Goal: Information Seeking & Learning: Learn about a topic

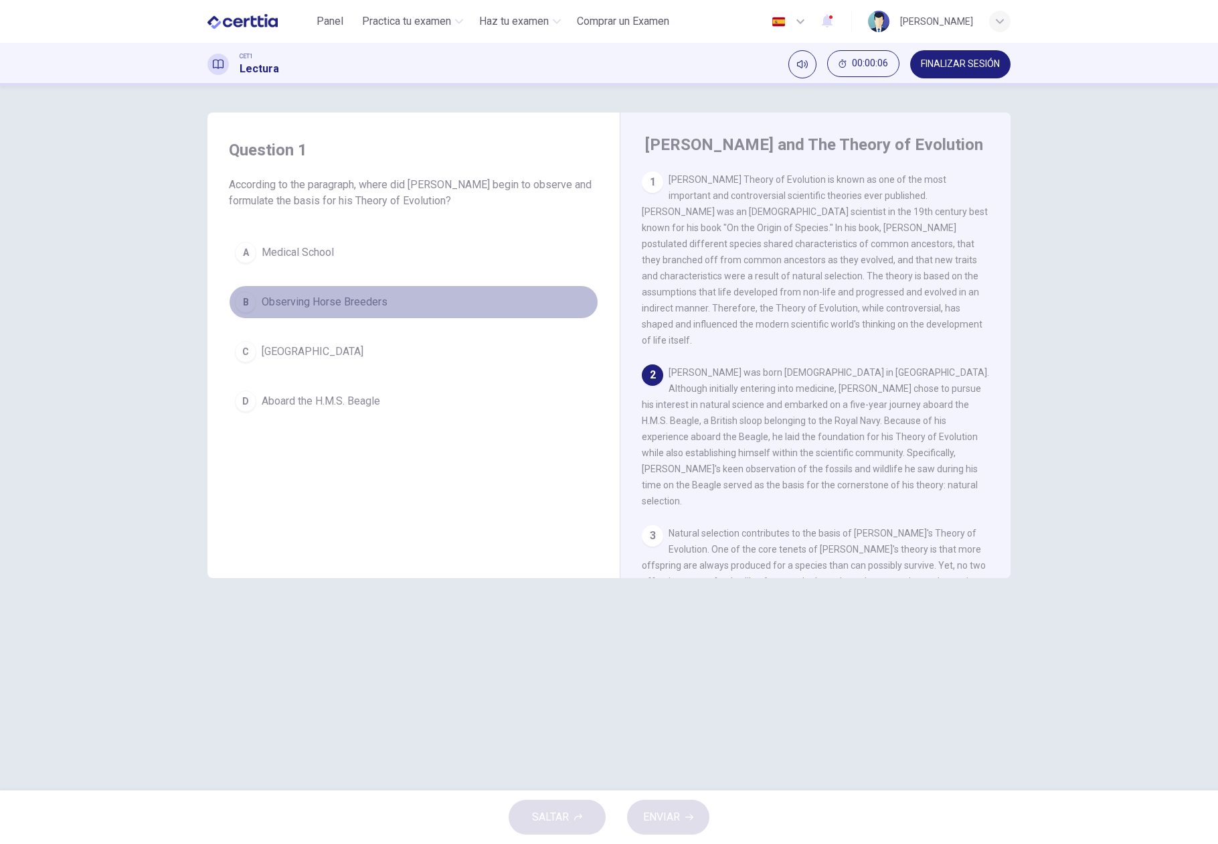
click at [244, 295] on div "B" at bounding box center [245, 301] width 21 height 21
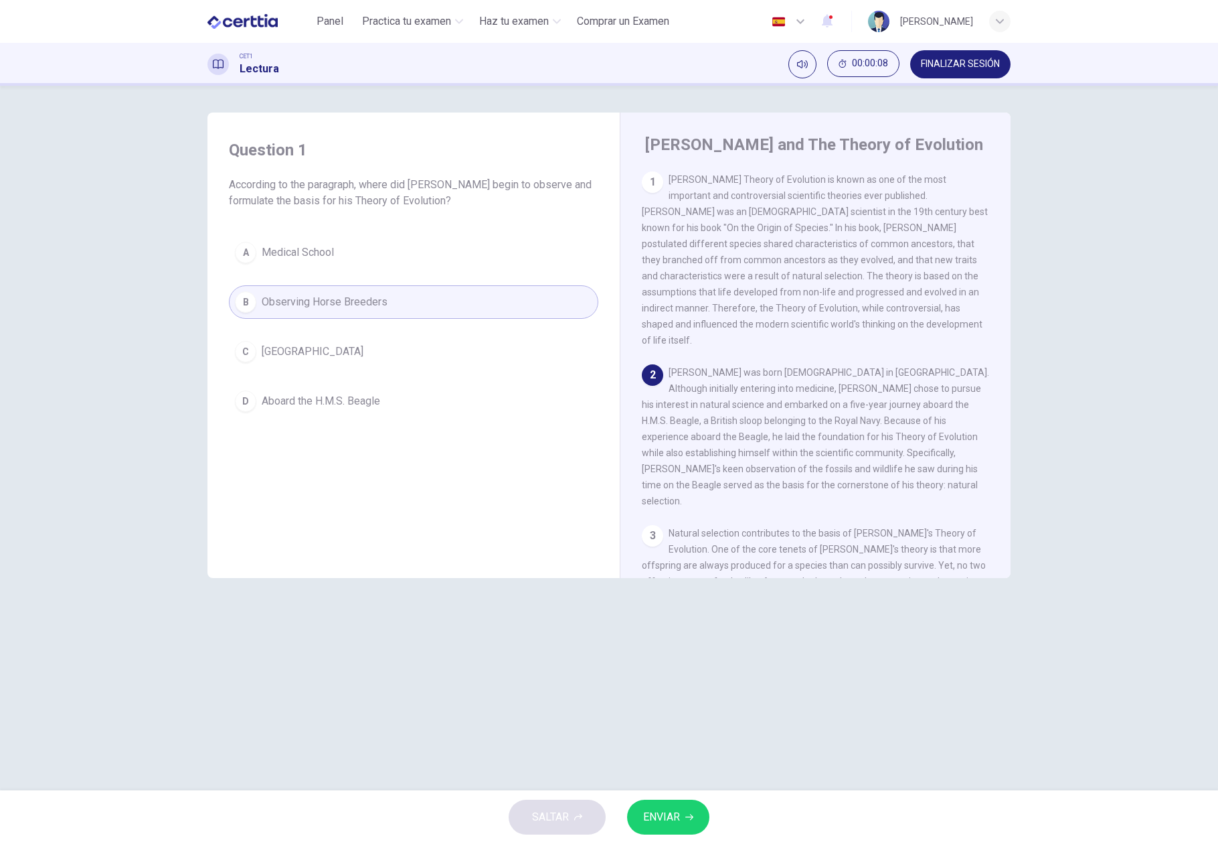
click at [661, 803] on button "ENVIAR" at bounding box center [668, 816] width 82 height 35
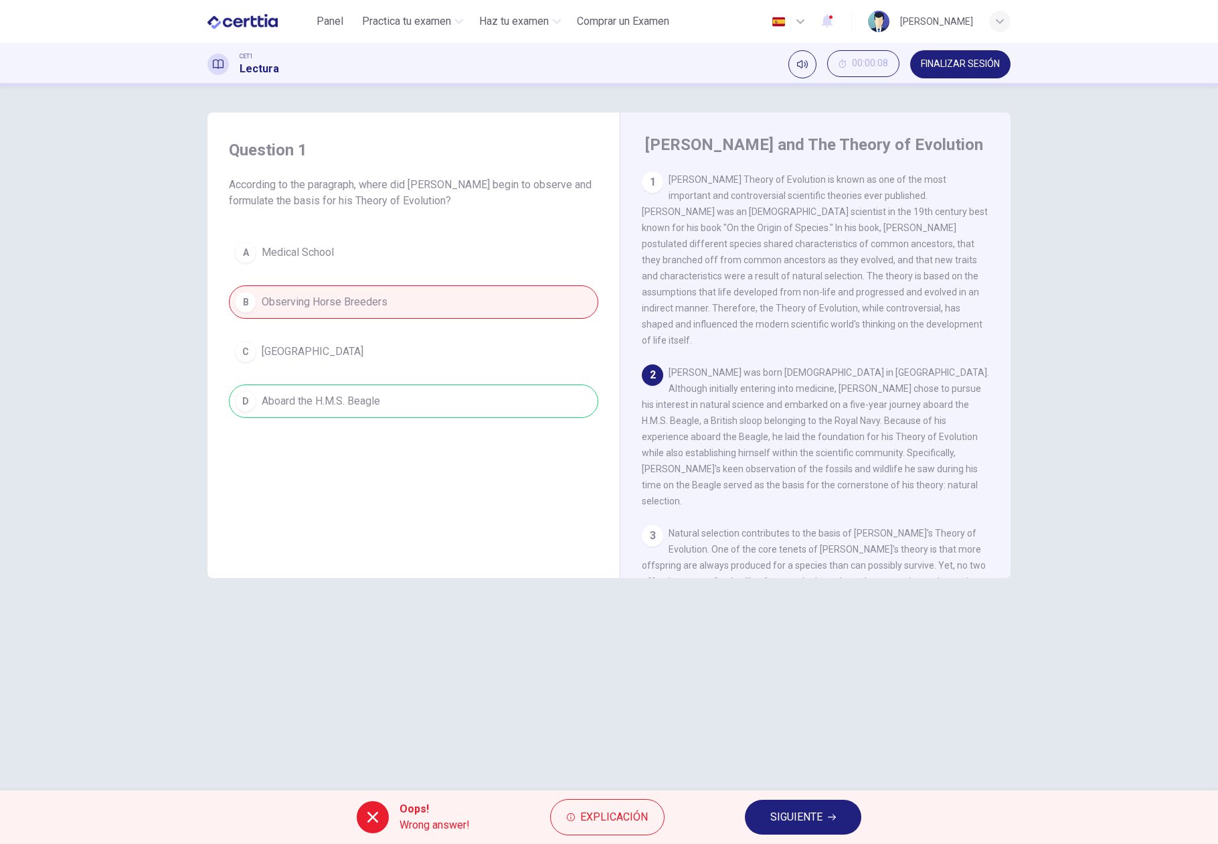
click at [748, 667] on div "Question 1 According to the paragraph, where did [PERSON_NAME] begin to observe…" at bounding box center [609, 437] width 846 height 651
click at [799, 823] on span "SIGUIENTE" at bounding box center [797, 816] width 52 height 19
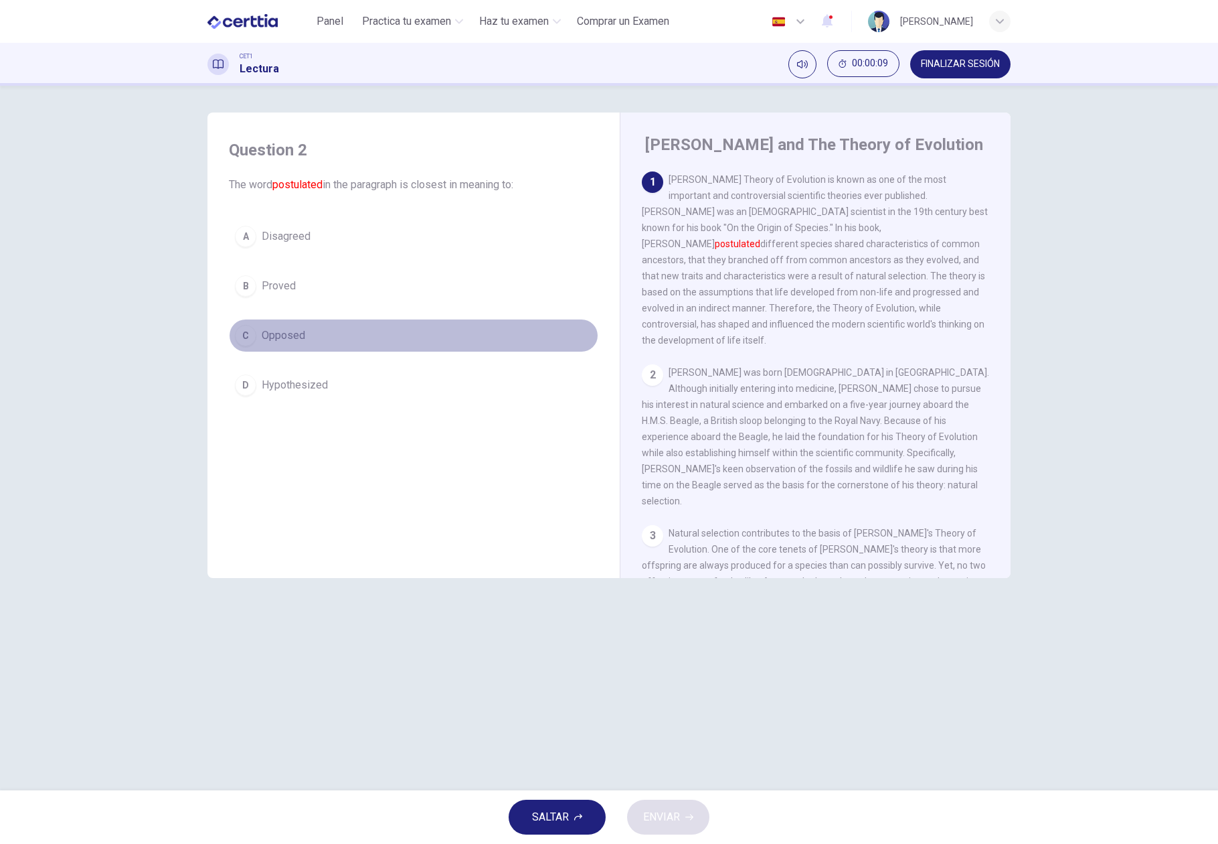
click at [289, 327] on button "C Opposed" at bounding box center [414, 335] width 370 height 33
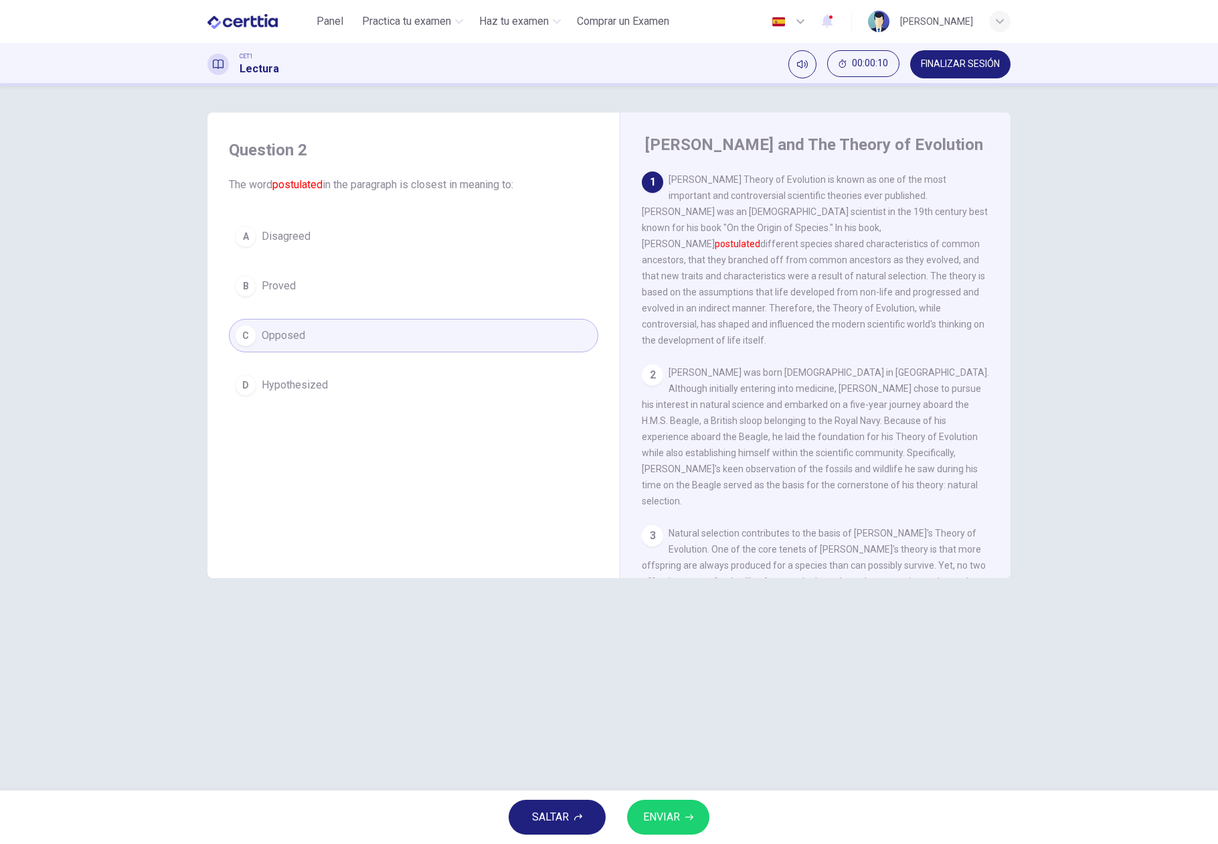
click at [673, 813] on span "ENVIAR" at bounding box center [661, 816] width 37 height 19
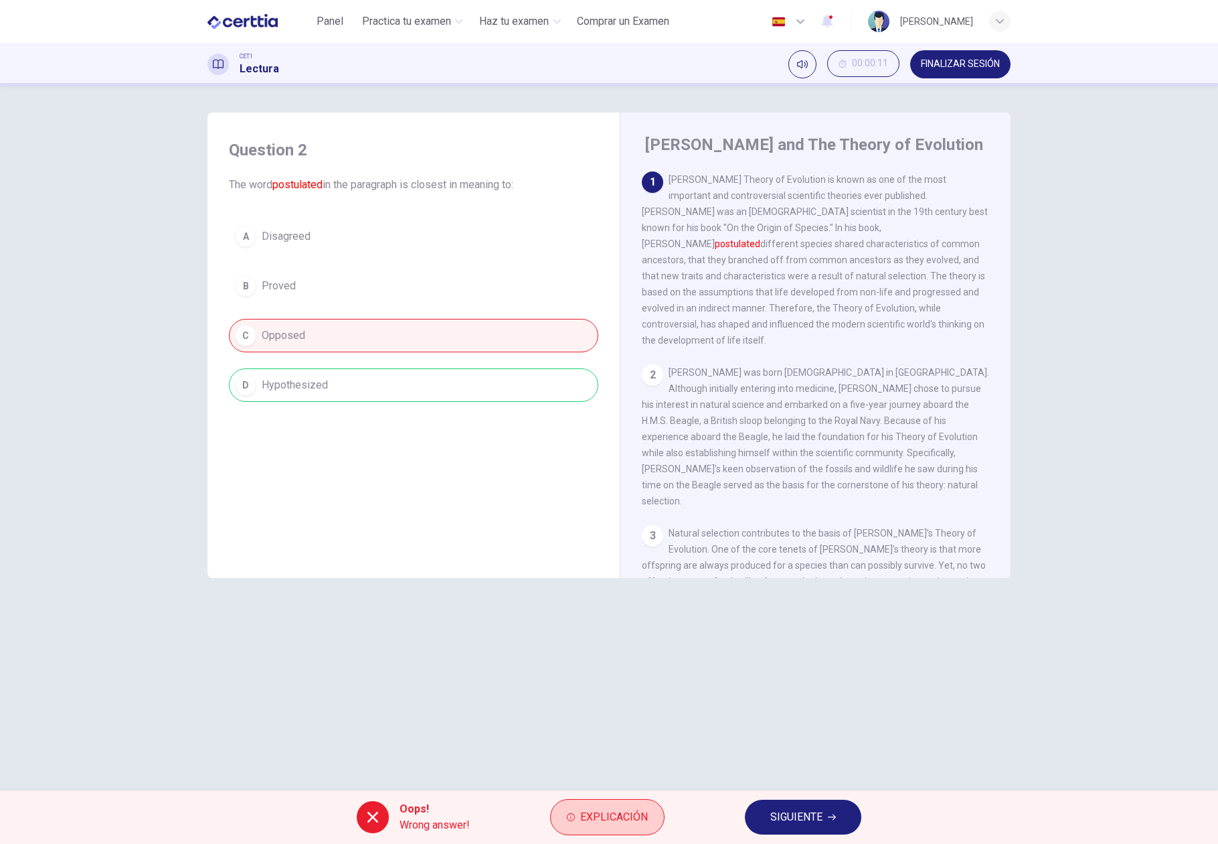
click at [601, 807] on button "Explicación" at bounding box center [607, 817] width 114 height 36
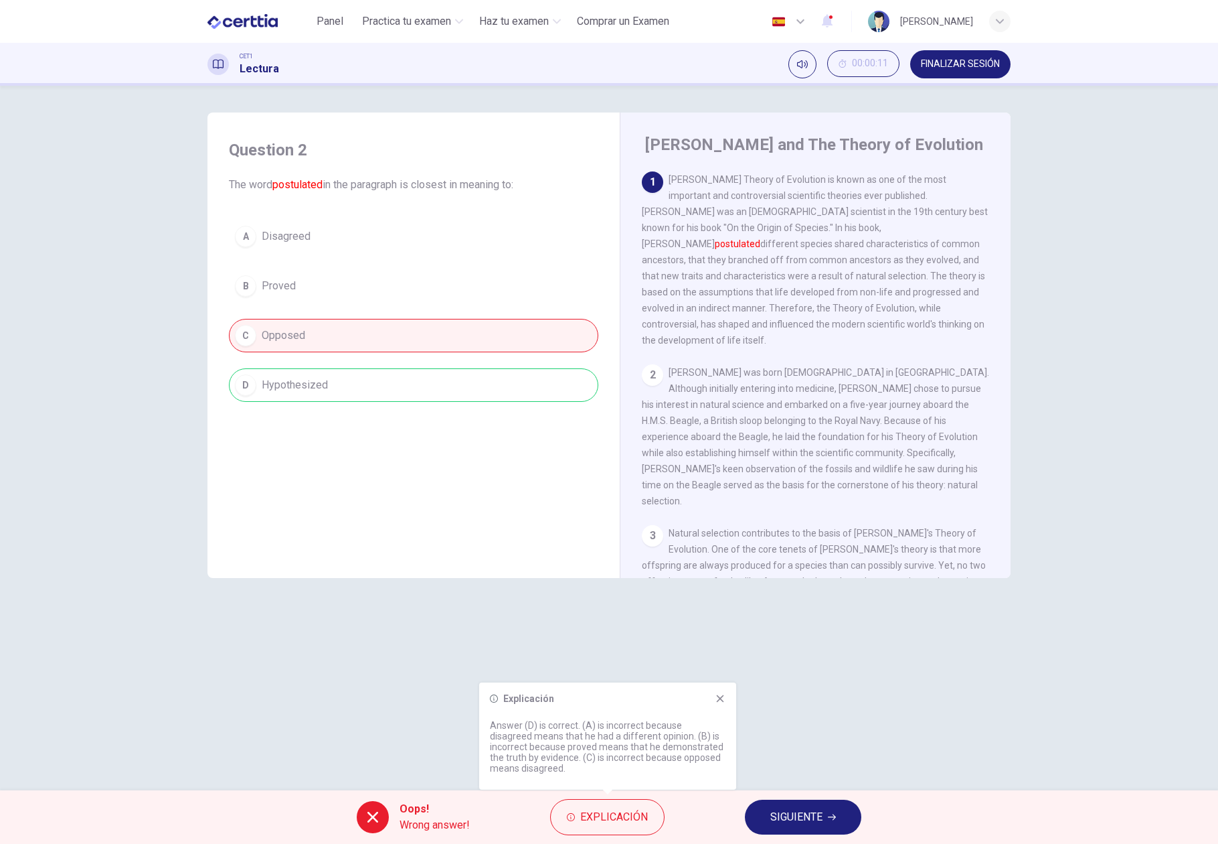
click at [728, 700] on div "Explicación Answer (D) is correct. (A) is incorrect because disagreed means tha…" at bounding box center [607, 735] width 257 height 107
click at [720, 700] on icon at bounding box center [720, 698] width 7 height 7
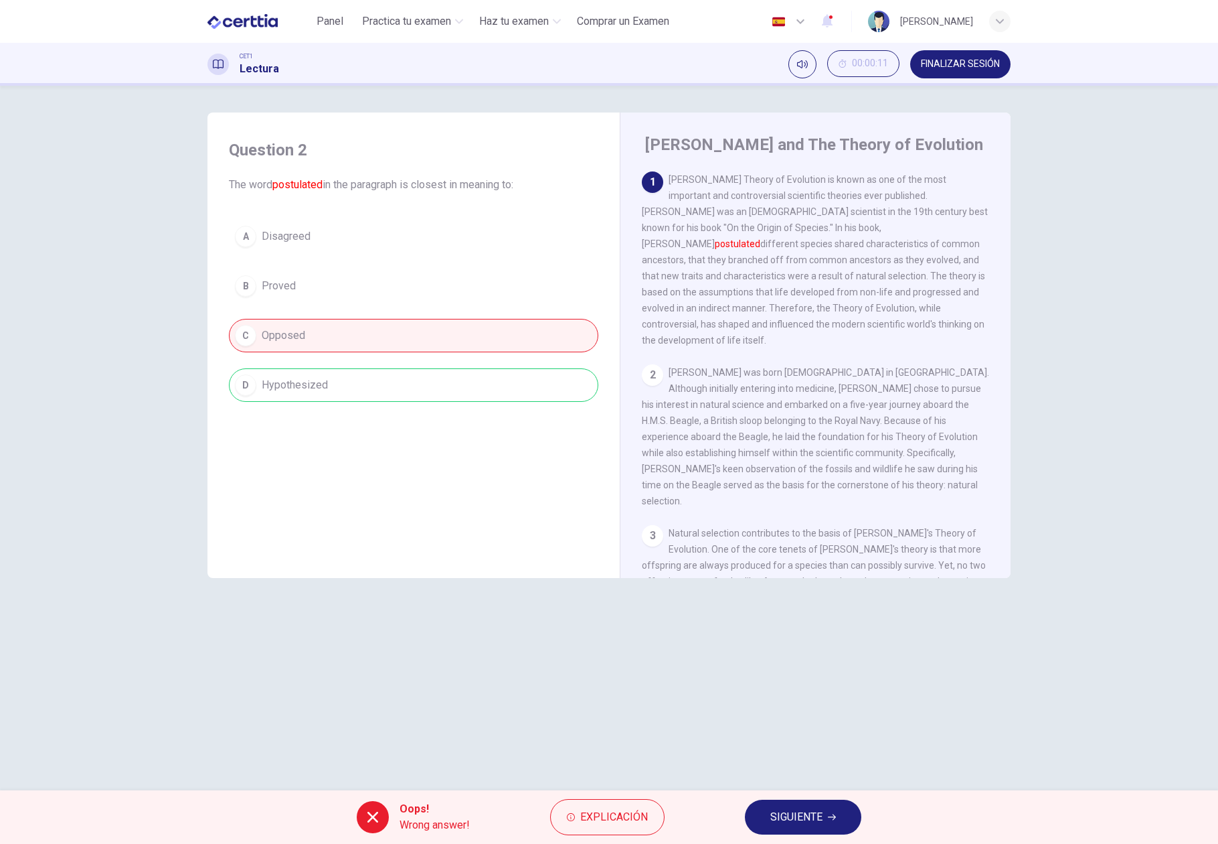
click at [943, 67] on span "FINALIZAR SESIÓN" at bounding box center [960, 64] width 79 height 11
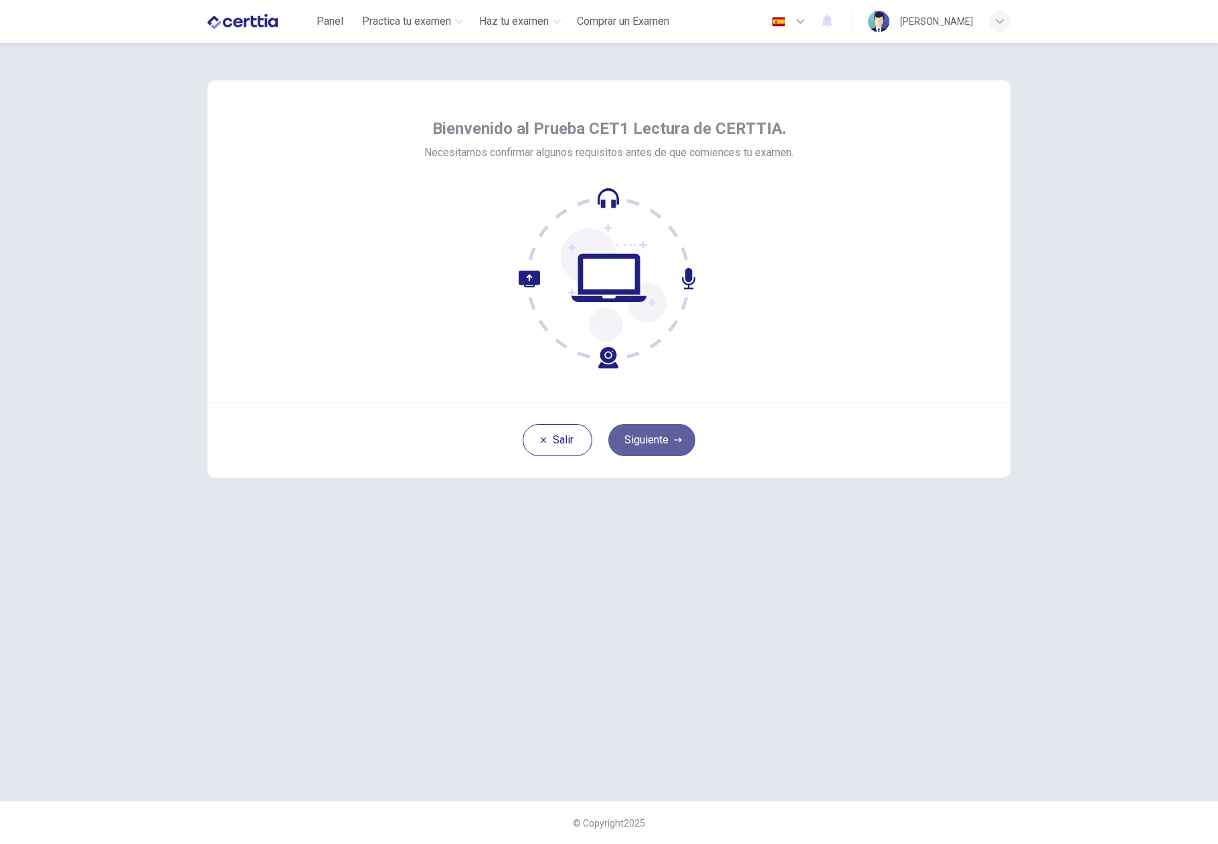
click at [647, 445] on button "Siguiente" at bounding box center [652, 440] width 87 height 32
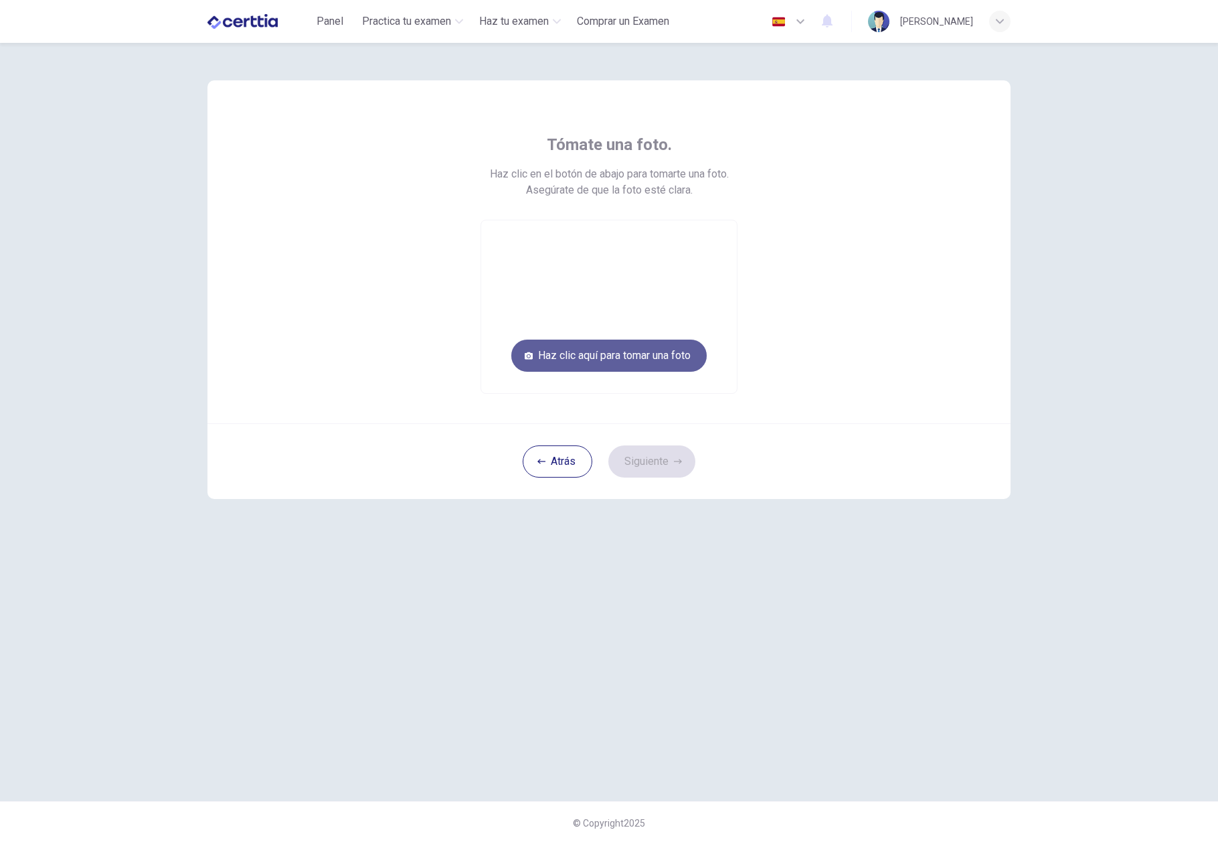
click at [635, 359] on button "Haz clic aquí para tomar una foto" at bounding box center [608, 355] width 195 height 32
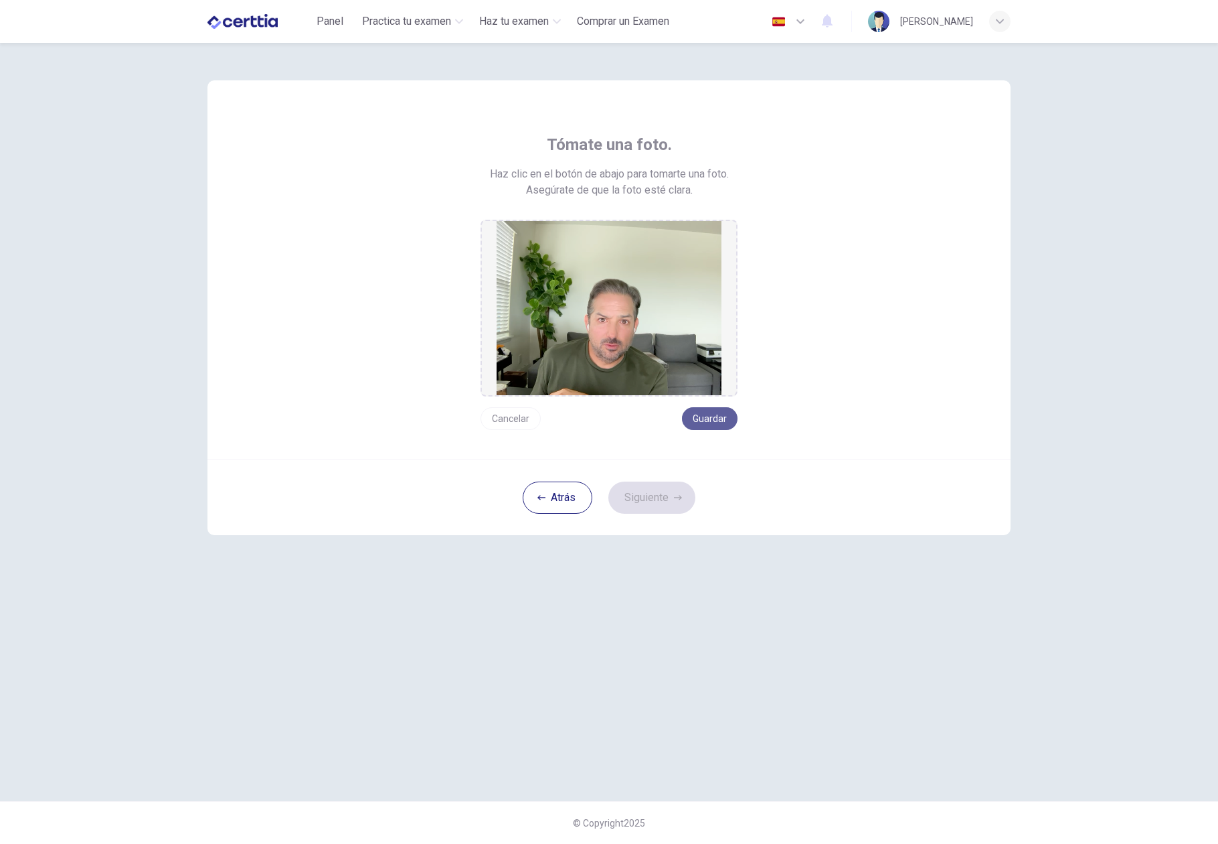
click at [710, 418] on button "Guardar" at bounding box center [710, 418] width 56 height 23
click at [725, 420] on button "Guardar" at bounding box center [710, 418] width 56 height 23
click at [699, 416] on button "Guardar" at bounding box center [710, 418] width 56 height 23
click at [707, 422] on button "Guardar" at bounding box center [710, 418] width 56 height 23
click at [651, 493] on button "Siguiente" at bounding box center [652, 497] width 87 height 32
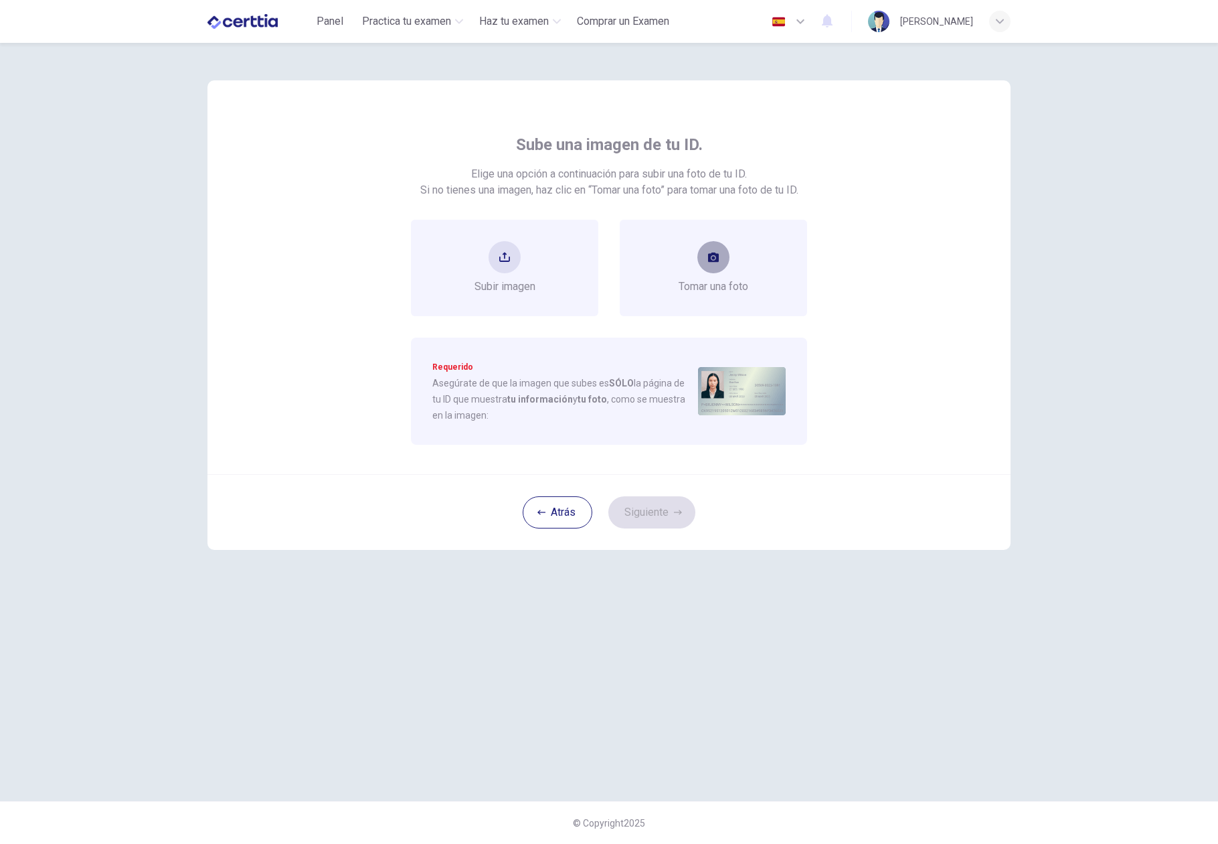
click at [708, 263] on button "take photo" at bounding box center [714, 257] width 32 height 32
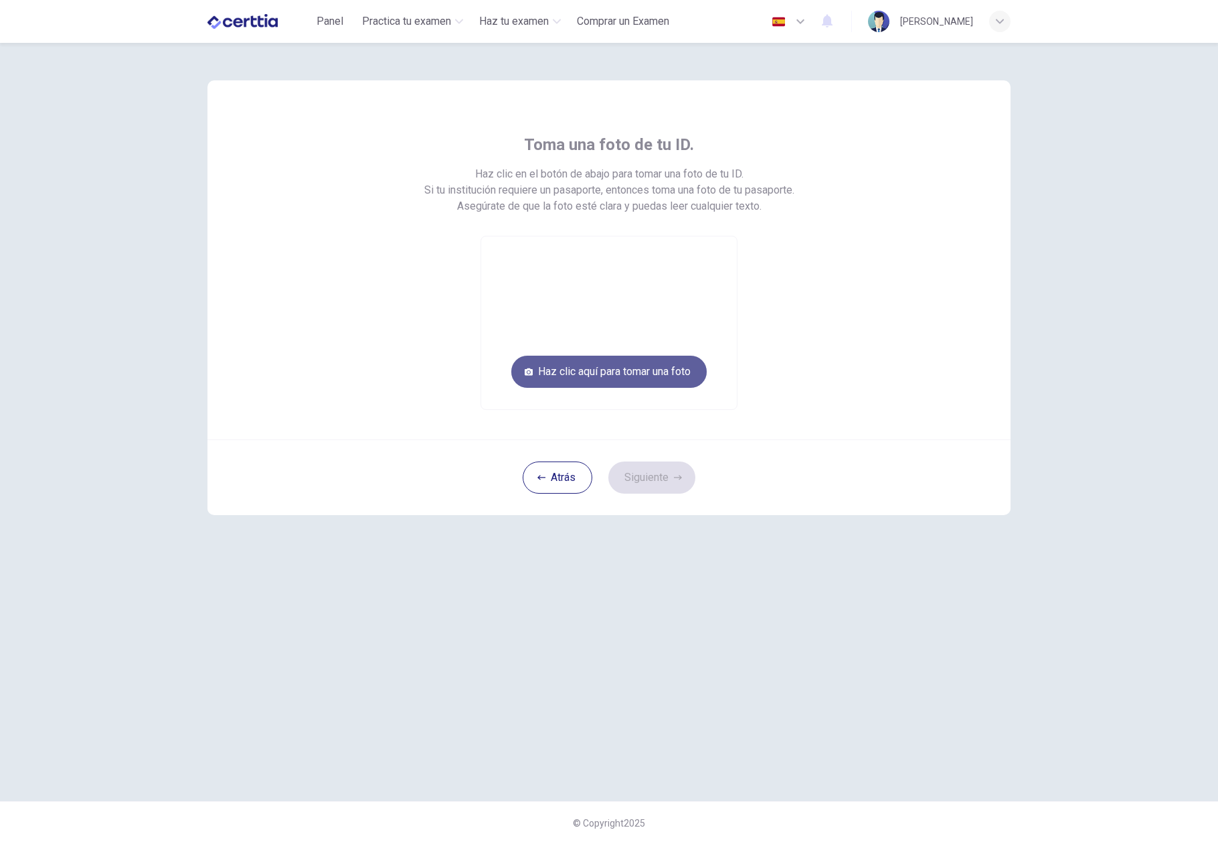
click at [671, 369] on button "Haz clic aquí para tomar una foto" at bounding box center [608, 371] width 195 height 32
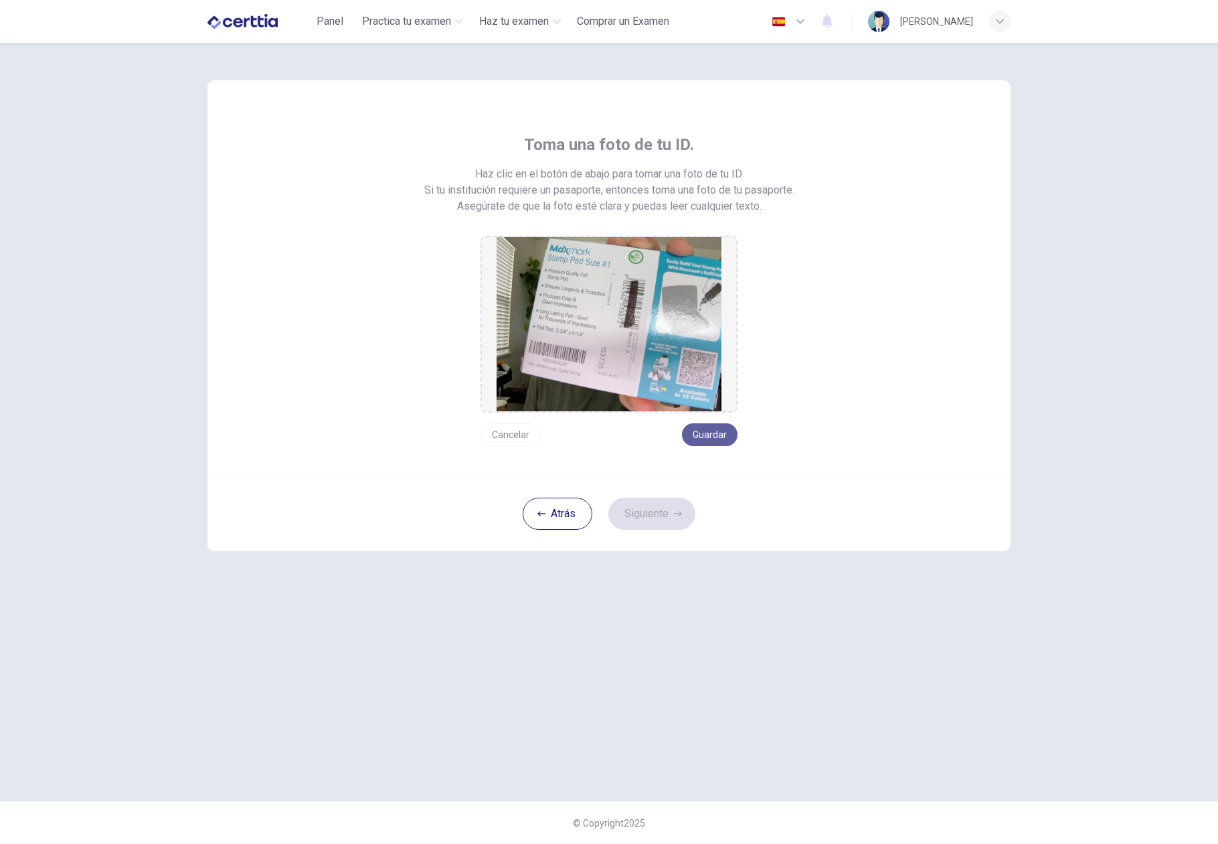
click at [720, 437] on button "Guardar" at bounding box center [710, 434] width 56 height 23
click at [644, 510] on button "Siguiente" at bounding box center [652, 513] width 87 height 32
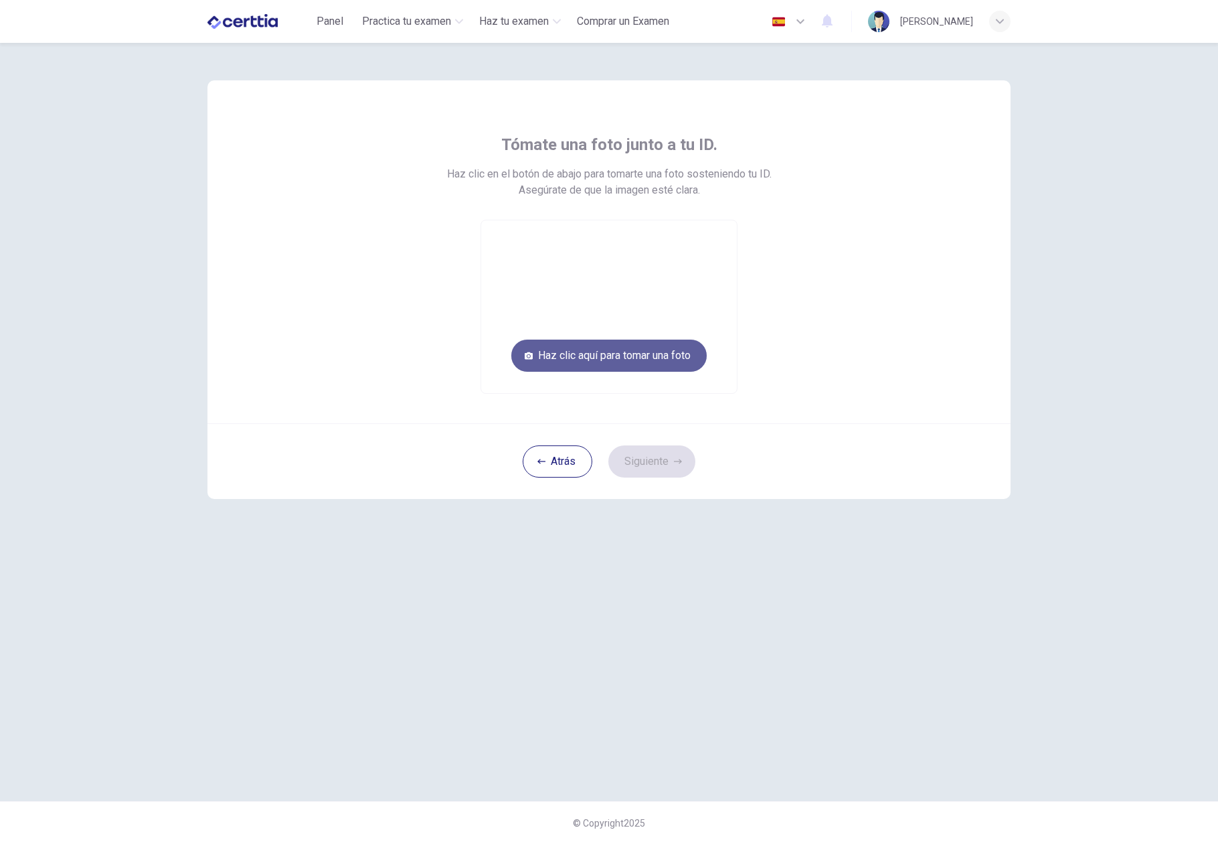
click at [643, 355] on button "Haz clic aquí para tomar una foto" at bounding box center [608, 355] width 195 height 32
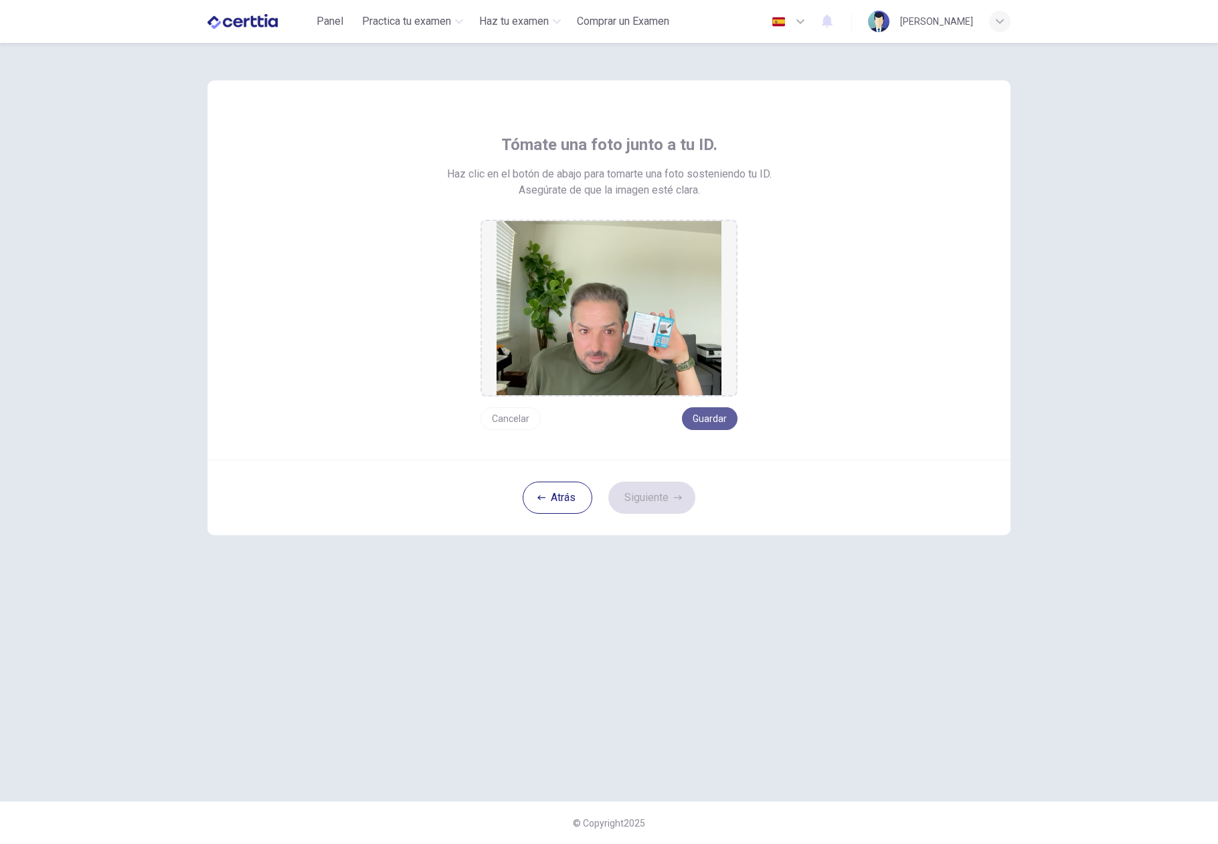
click at [722, 415] on button "Guardar" at bounding box center [710, 418] width 56 height 23
click at [653, 501] on button "Siguiente" at bounding box center [652, 497] width 87 height 32
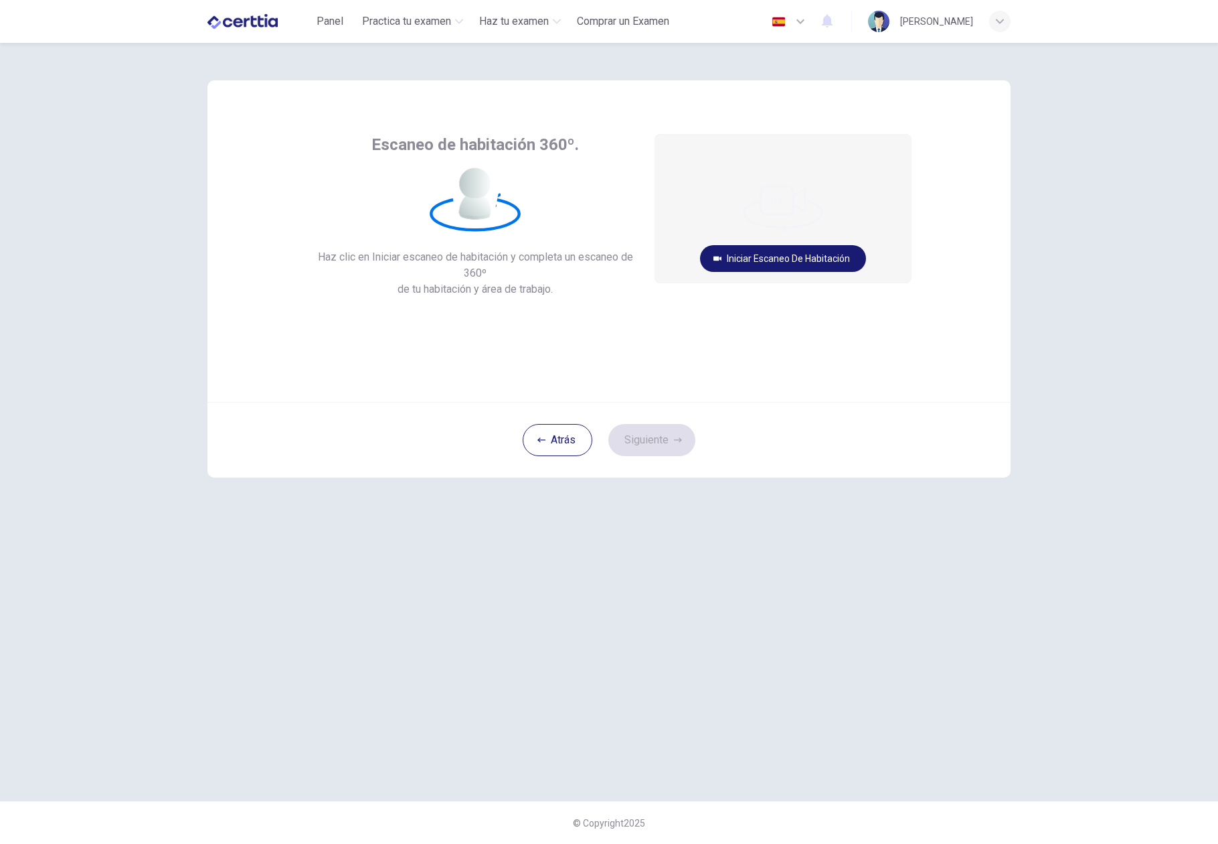
click at [767, 257] on button "Iniciar escaneo de habitación" at bounding box center [783, 258] width 166 height 27
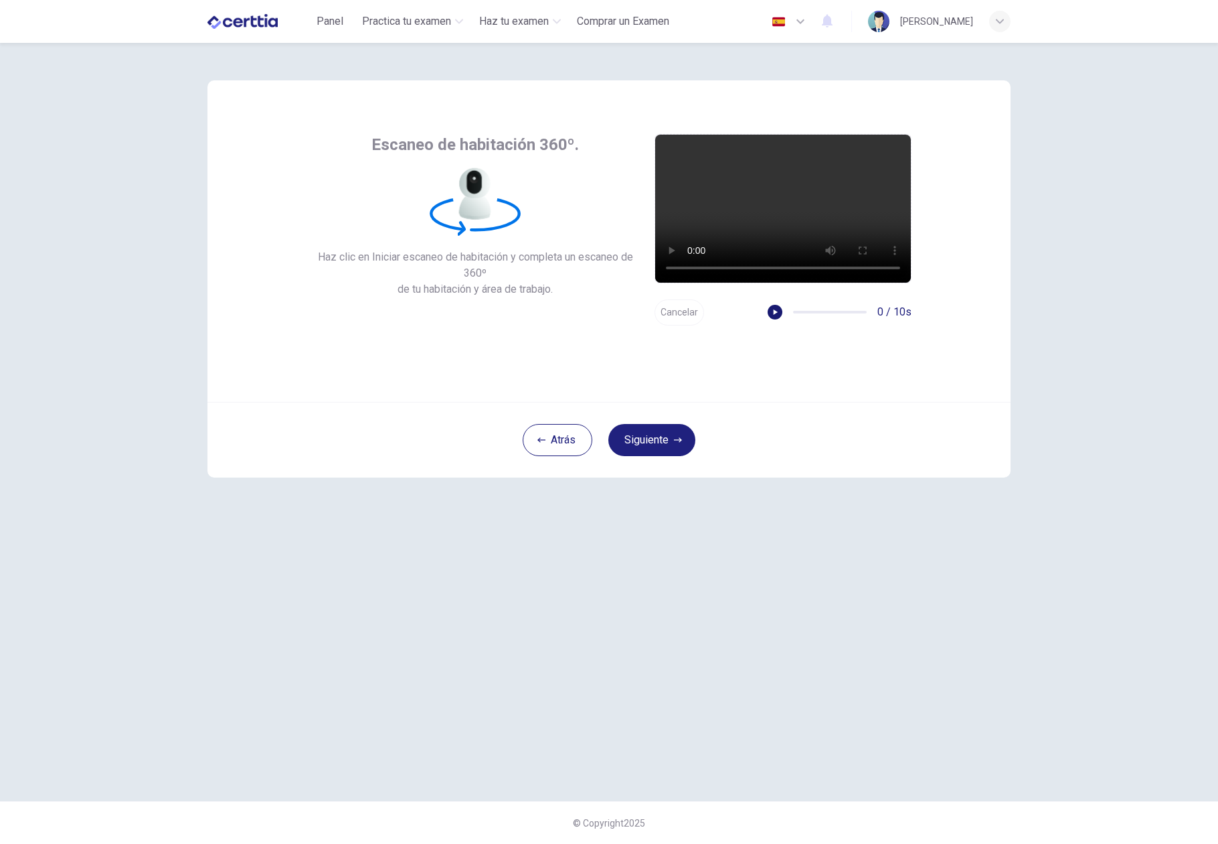
click at [771, 309] on icon "button" at bounding box center [775, 311] width 9 height 9
click at [639, 448] on button "Siguiente" at bounding box center [652, 440] width 87 height 32
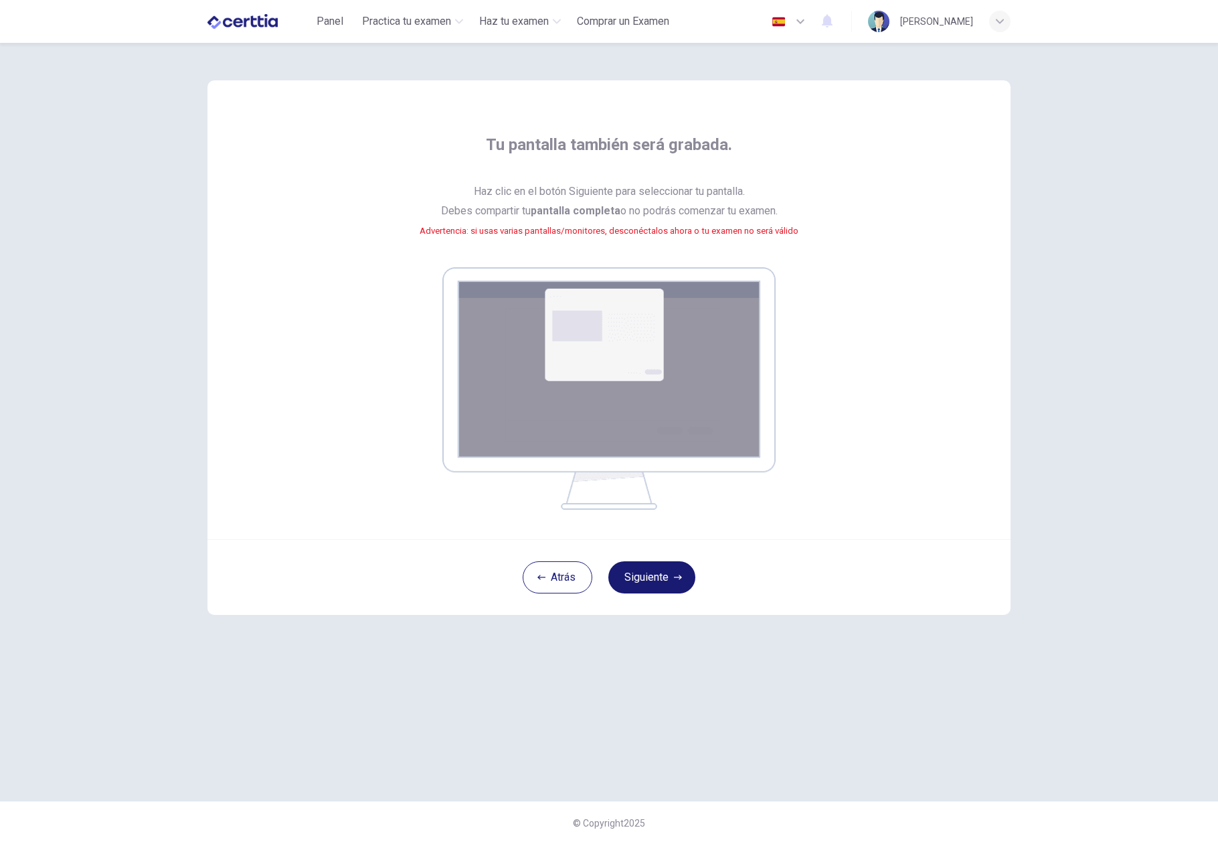
click at [639, 577] on button "Siguiente" at bounding box center [652, 577] width 87 height 32
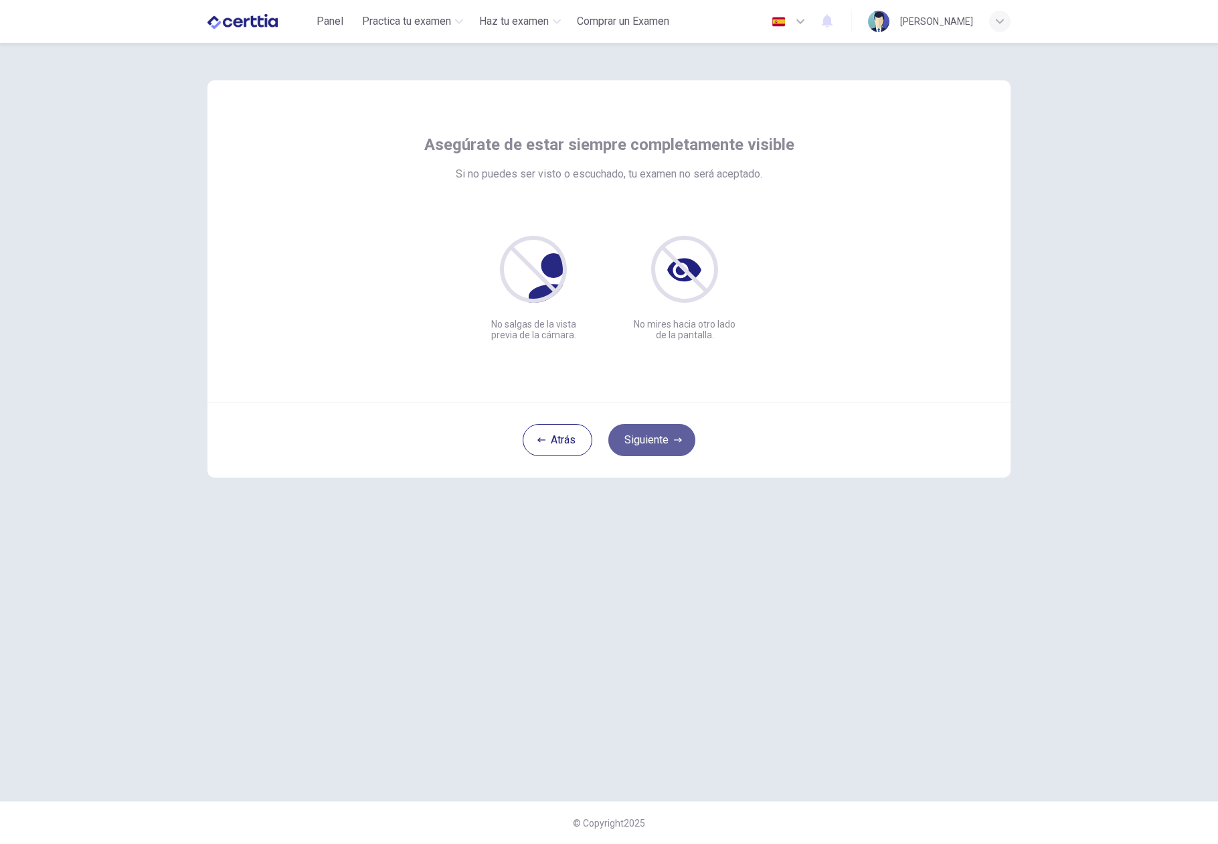
click at [647, 436] on button "Siguiente" at bounding box center [652, 440] width 87 height 32
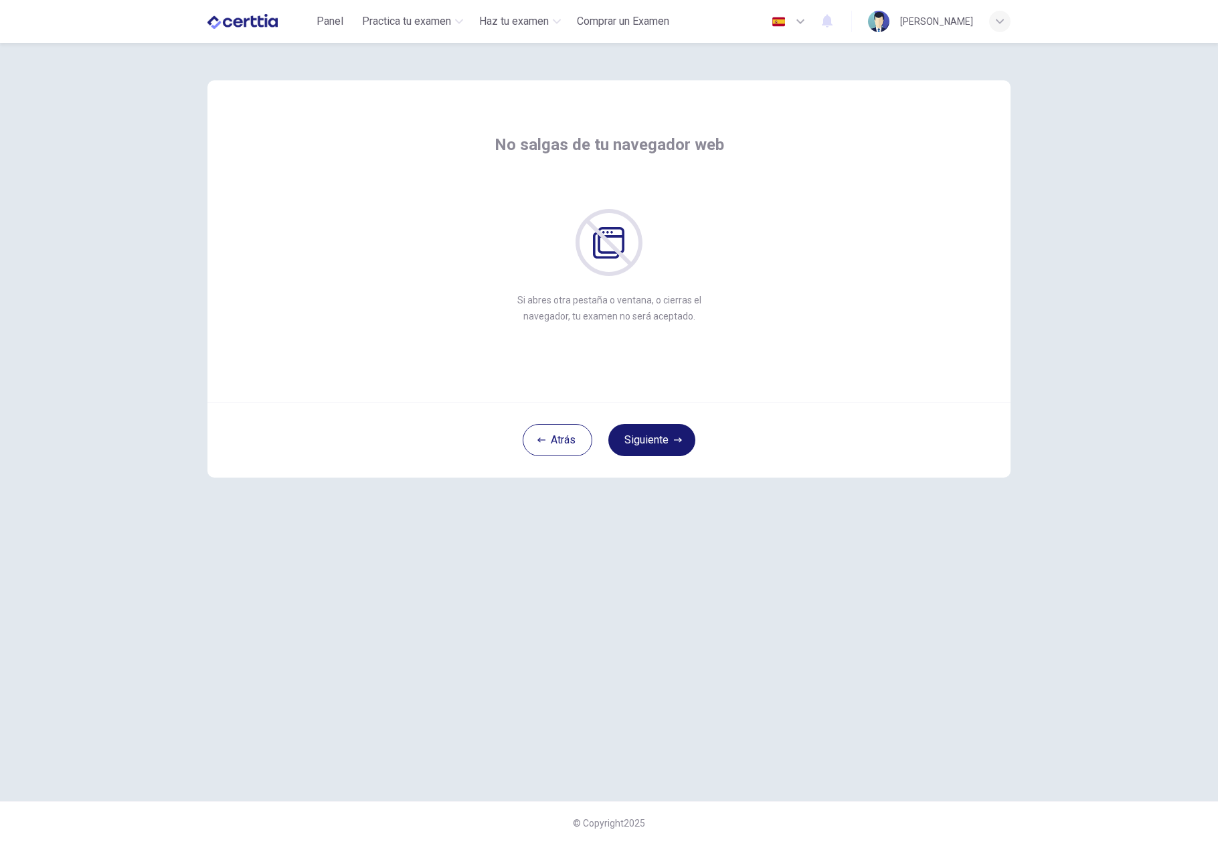
click at [666, 445] on button "Siguiente" at bounding box center [652, 440] width 87 height 32
click at [649, 439] on button "Siguiente" at bounding box center [652, 440] width 87 height 32
click at [637, 437] on button "Siguiente" at bounding box center [652, 440] width 87 height 32
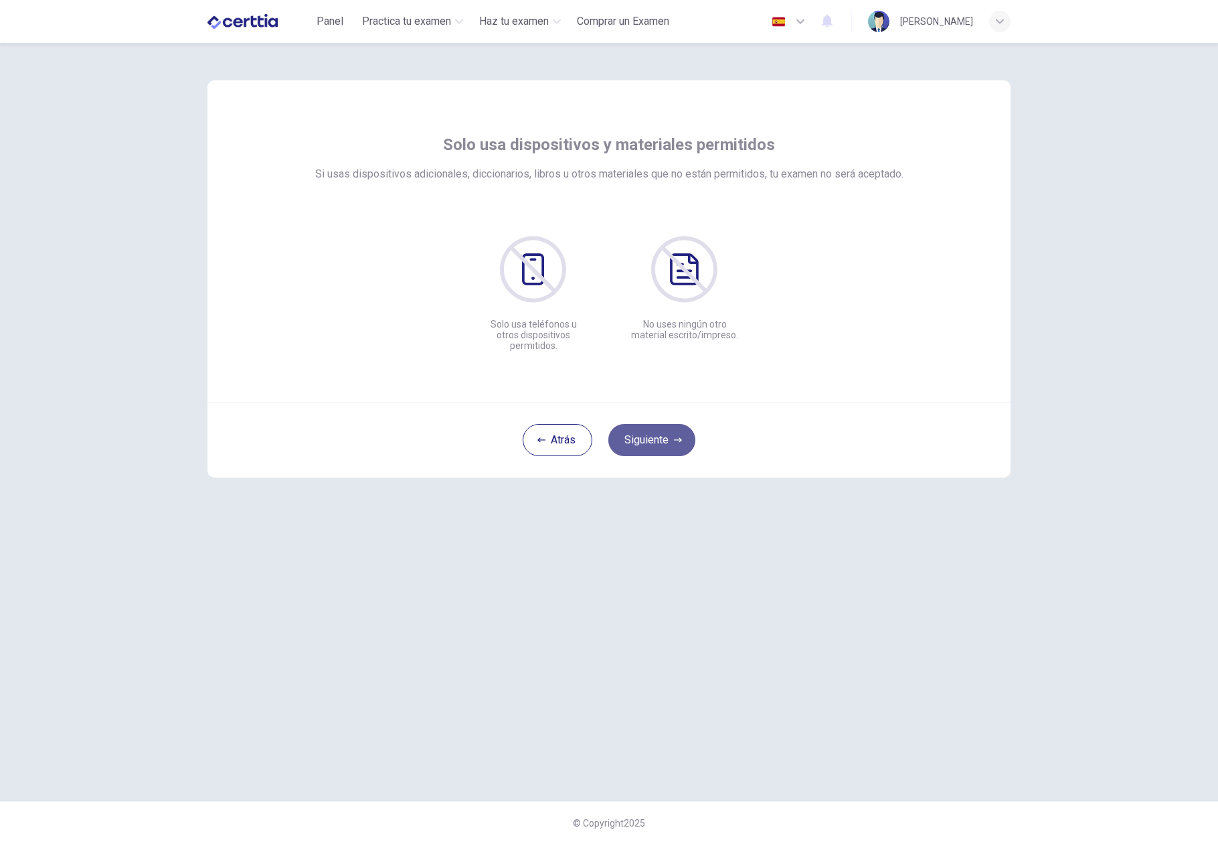
click at [652, 443] on button "Siguiente" at bounding box center [652, 440] width 87 height 32
click at [651, 444] on button "Siguiente" at bounding box center [652, 440] width 87 height 32
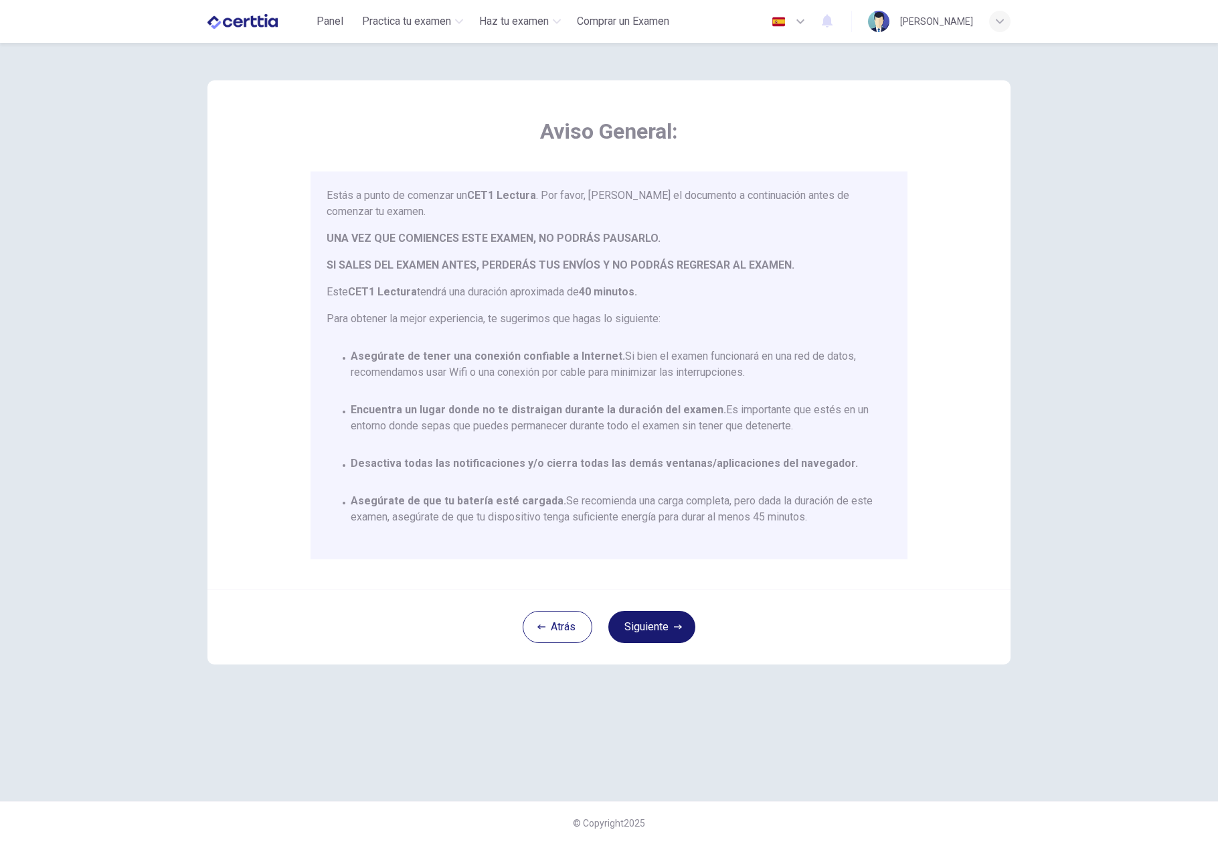
click at [659, 622] on button "Siguiente" at bounding box center [652, 627] width 87 height 32
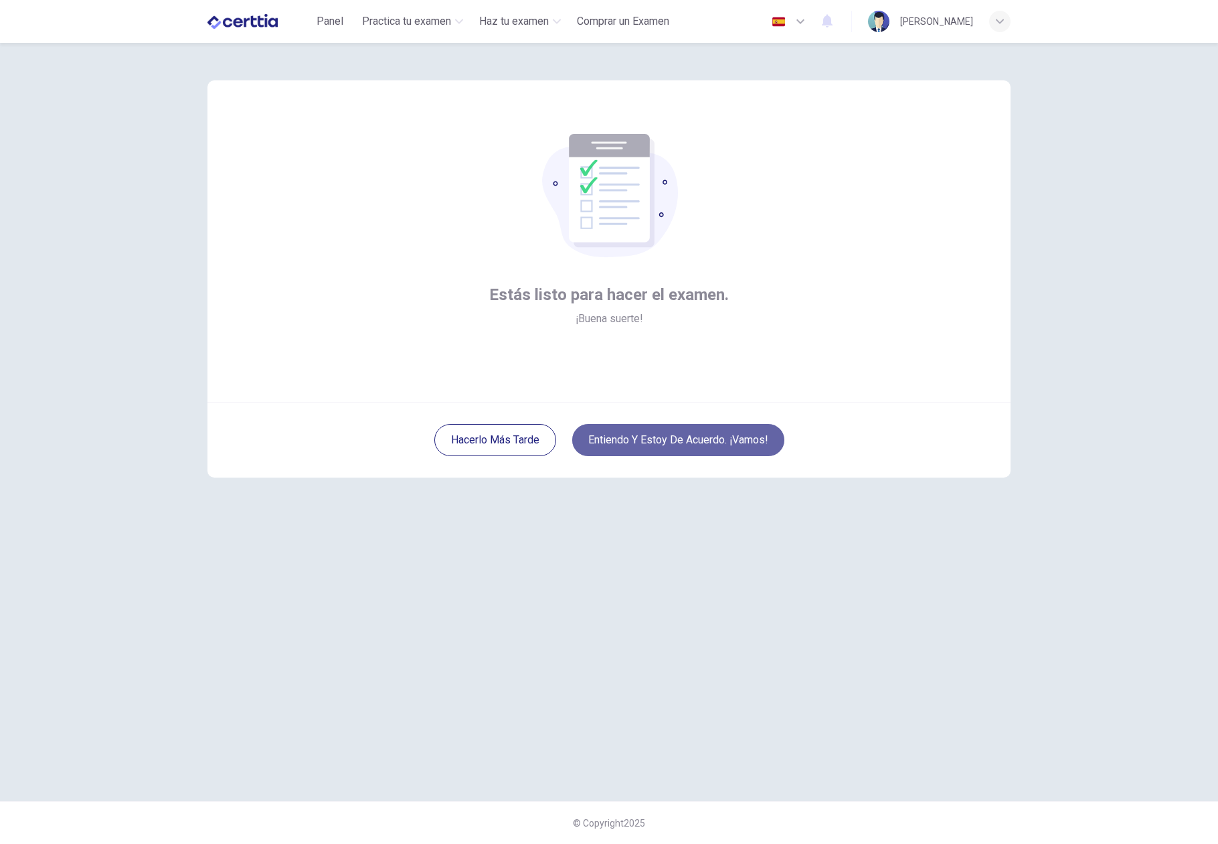
click at [673, 445] on button "Entiendo y estoy de acuerdo. ¡Vamos!" at bounding box center [678, 440] width 212 height 32
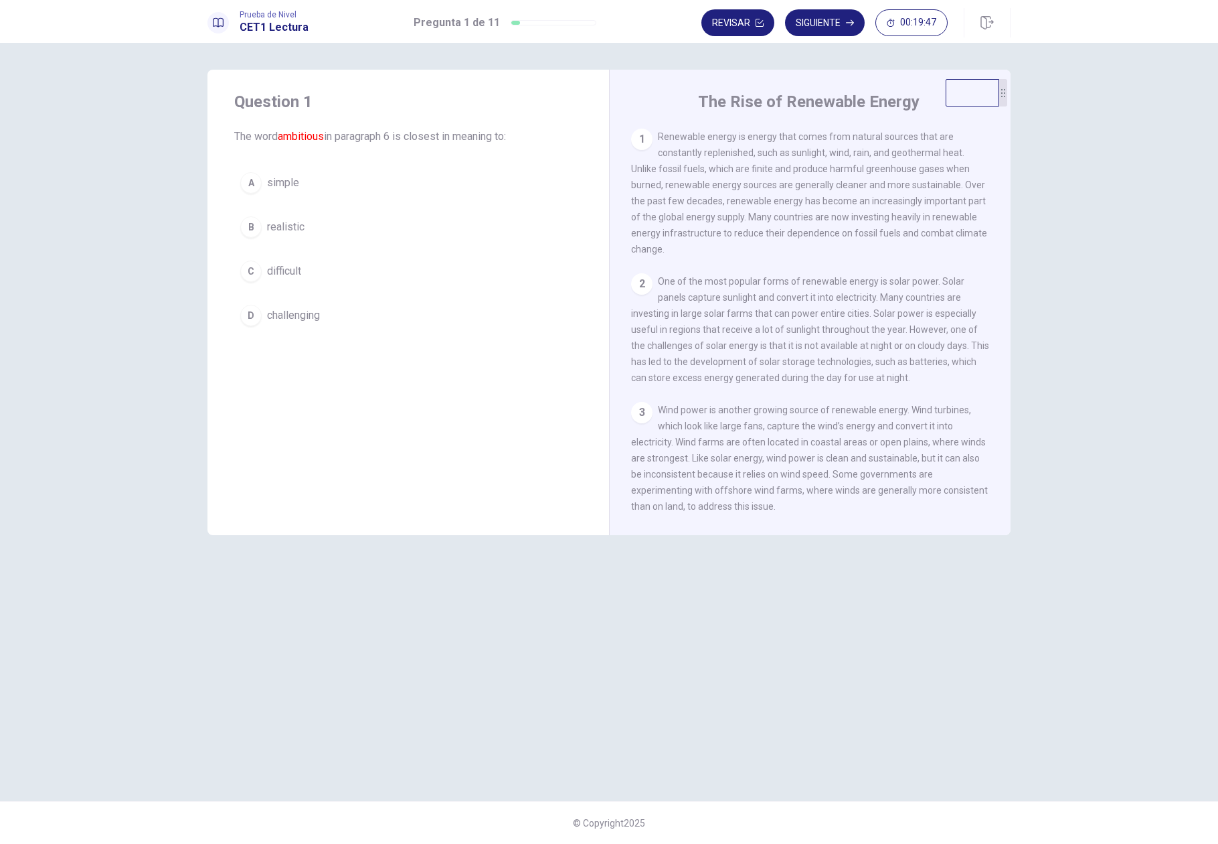
drag, startPoint x: 210, startPoint y: 114, endPoint x: 1007, endPoint y: 101, distance: 796.8
click at [1007, 97] on icon at bounding box center [1004, 93] width 8 height 8
click at [645, 273] on div "2" at bounding box center [641, 283] width 21 height 21
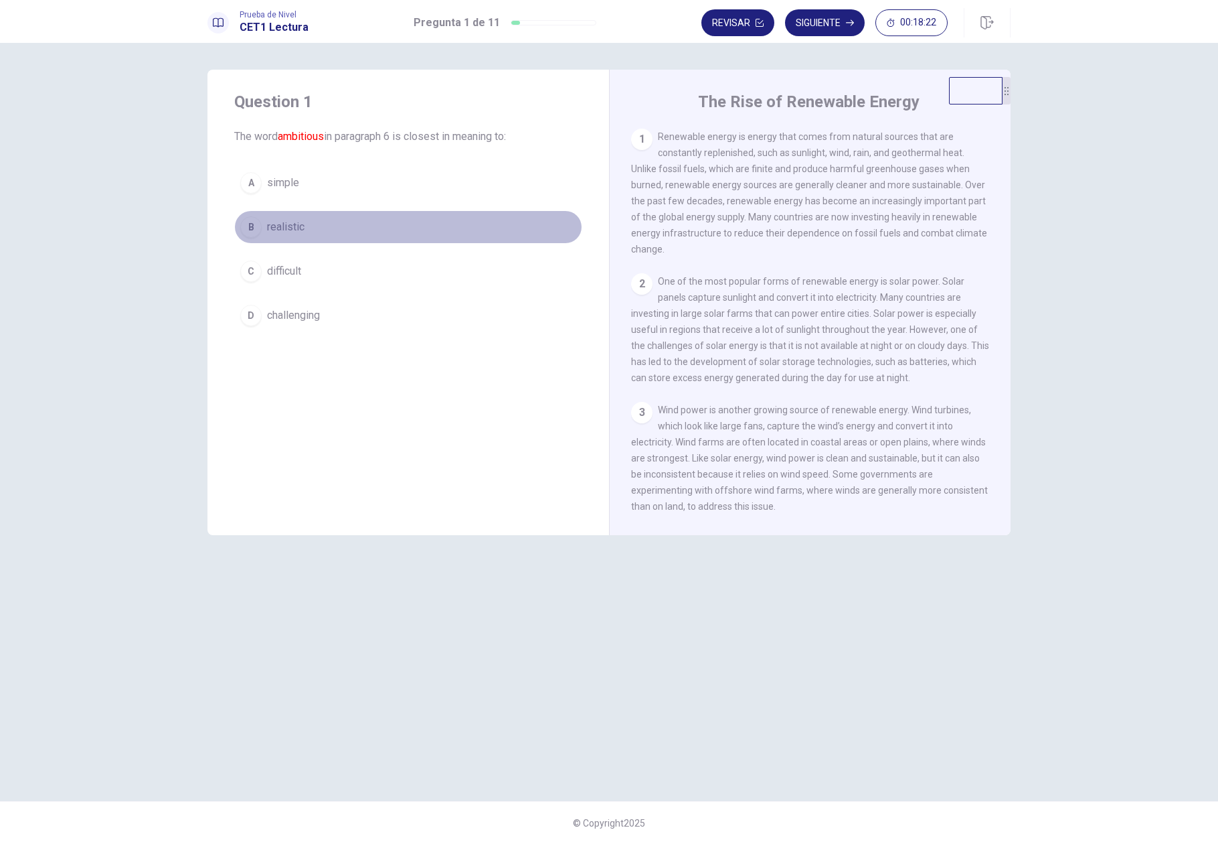
click at [248, 228] on div "B" at bounding box center [250, 226] width 21 height 21
click at [815, 29] on button "Siguiente" at bounding box center [825, 22] width 80 height 27
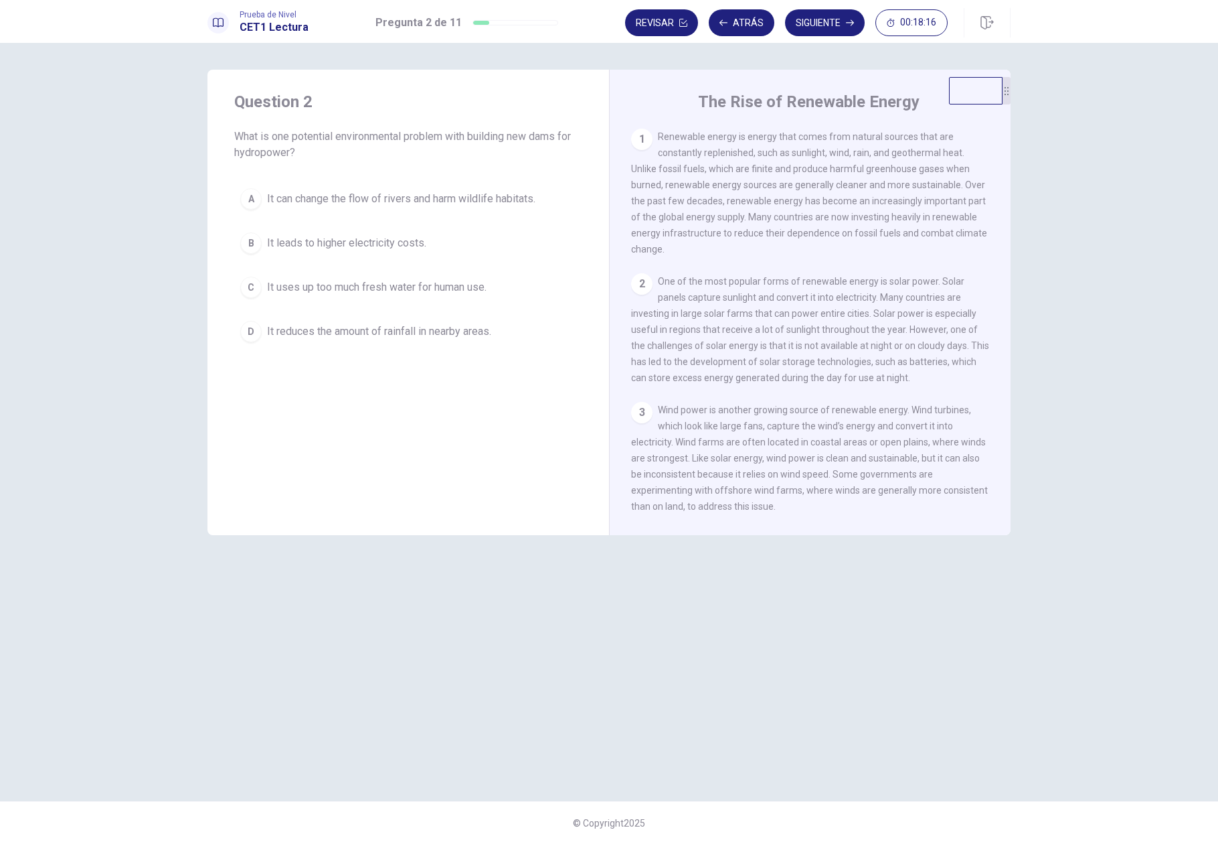
click at [248, 279] on div "C" at bounding box center [250, 286] width 21 height 21
click at [806, 27] on button "Siguiente" at bounding box center [825, 22] width 80 height 27
click at [250, 247] on div "B" at bounding box center [250, 242] width 21 height 21
click at [821, 25] on button "Siguiente" at bounding box center [825, 22] width 80 height 27
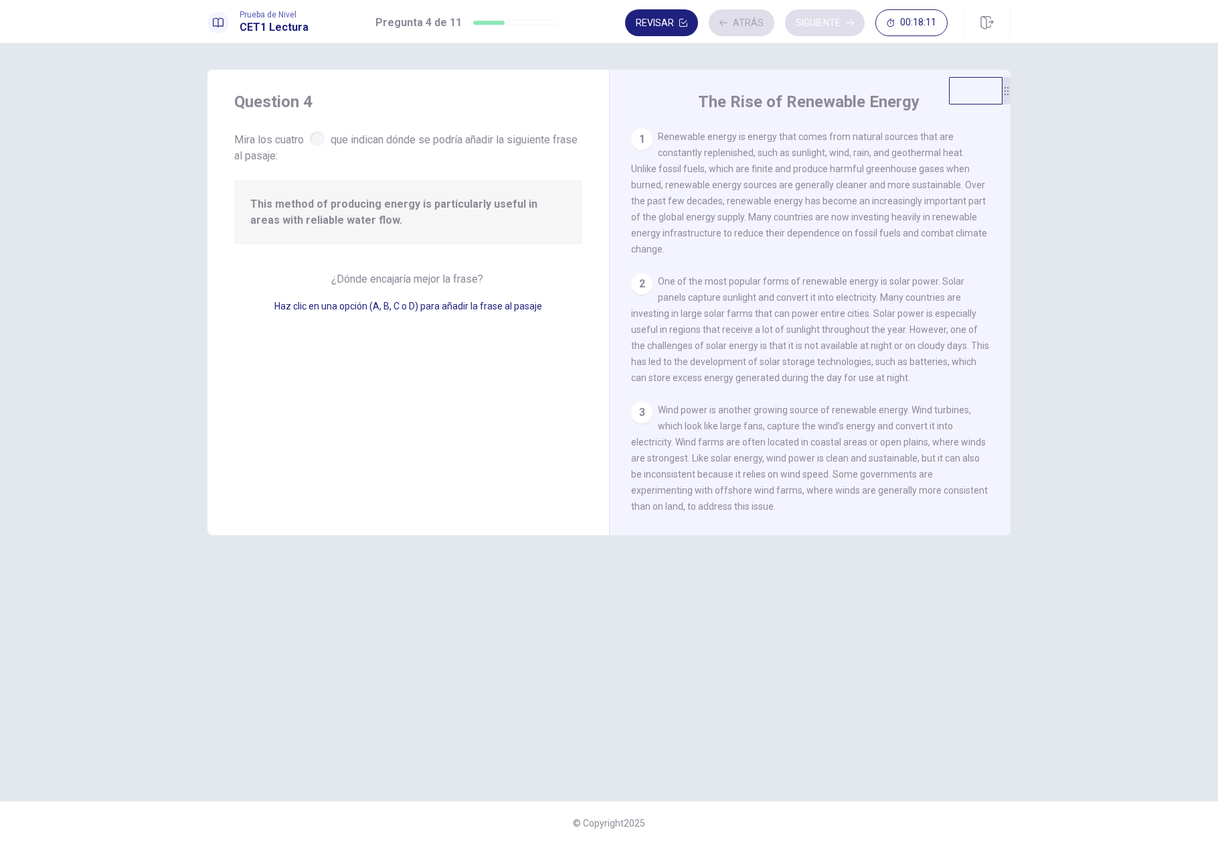
scroll to position [268, 0]
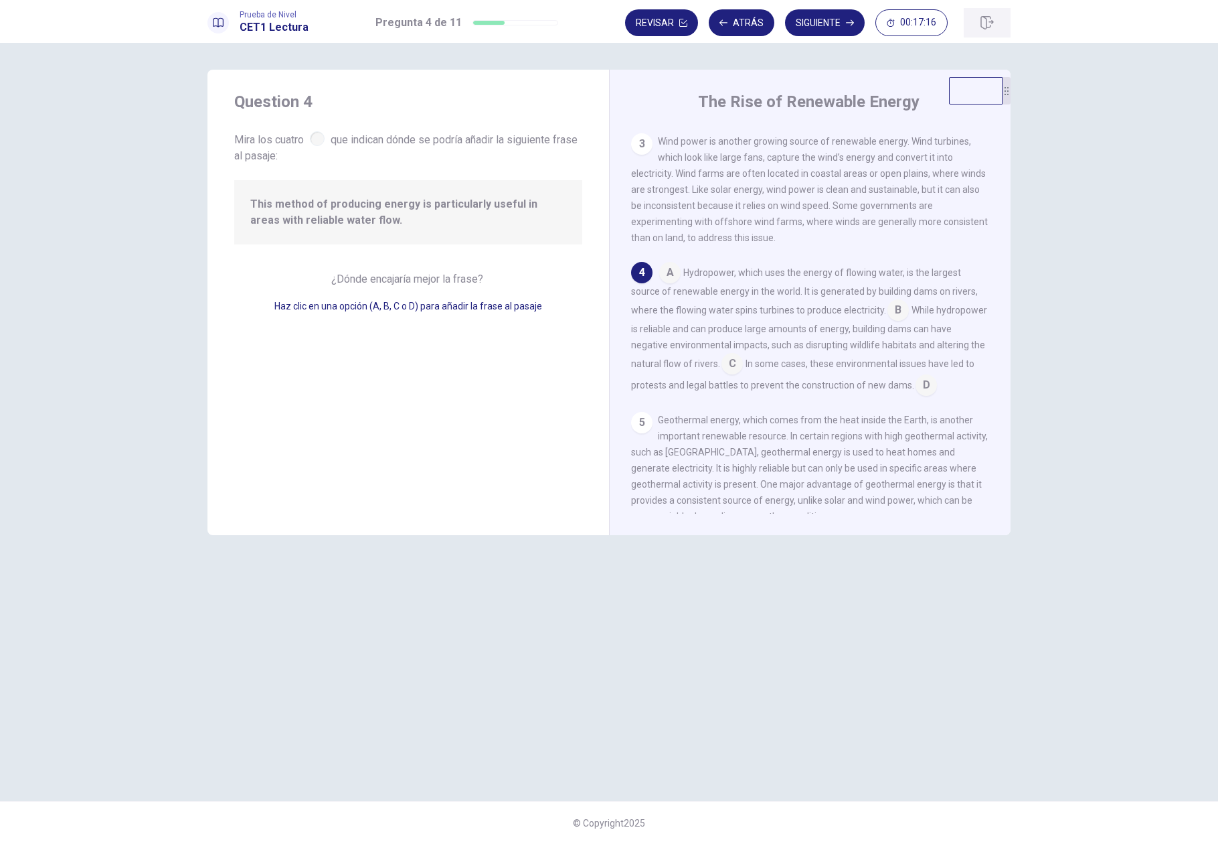
click at [982, 27] on button "button" at bounding box center [987, 22] width 47 height 29
